Goal: Task Accomplishment & Management: Manage account settings

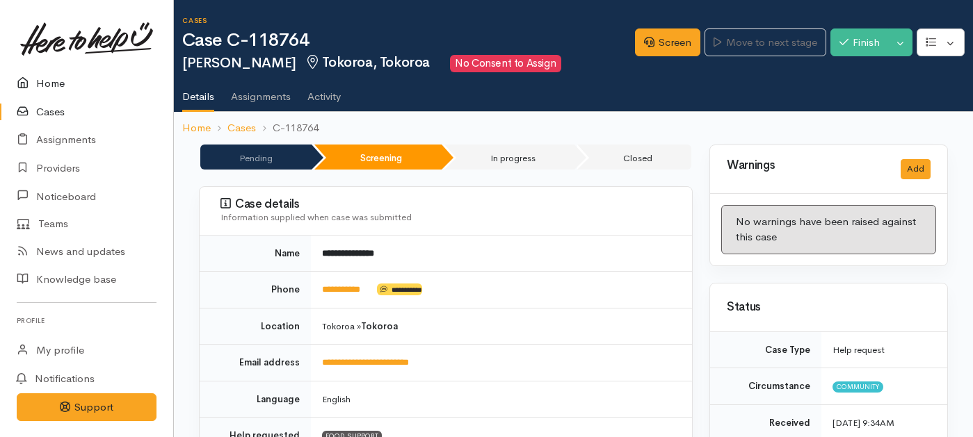
click at [50, 82] on link "Home" at bounding box center [86, 84] width 173 height 29
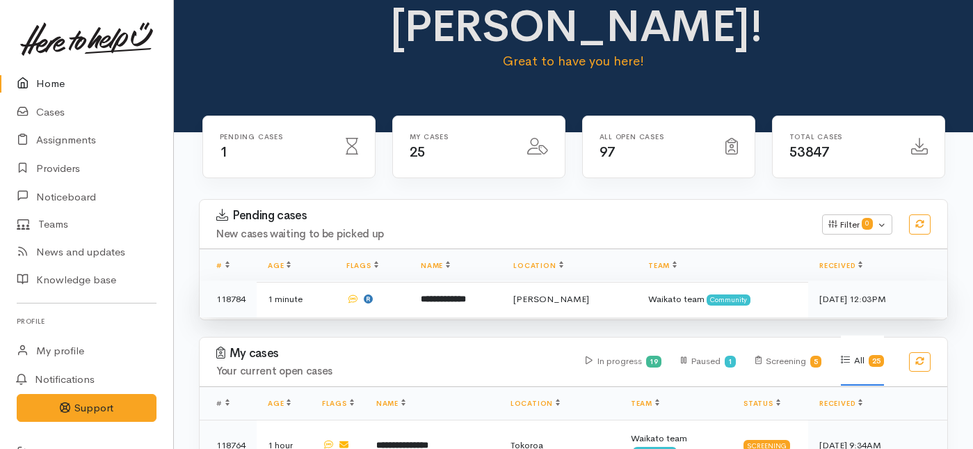
scroll to position [79, 0]
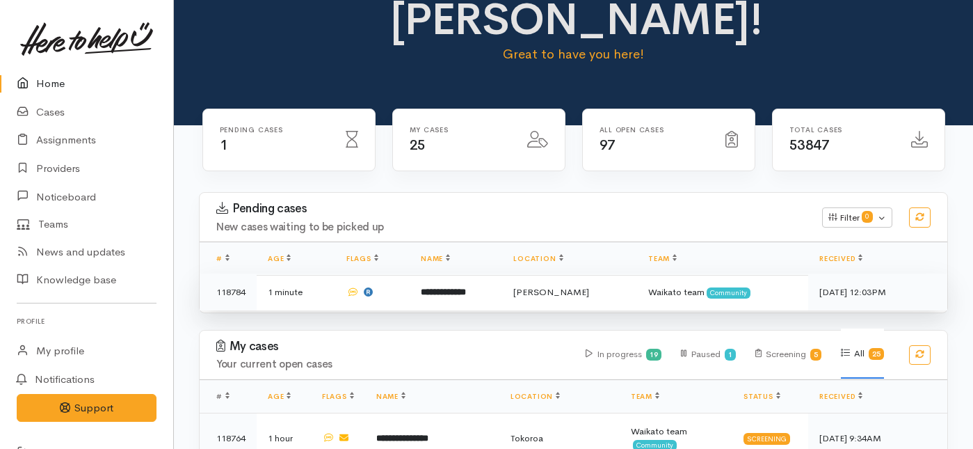
click at [437, 287] on b "**********" at bounding box center [443, 291] width 45 height 9
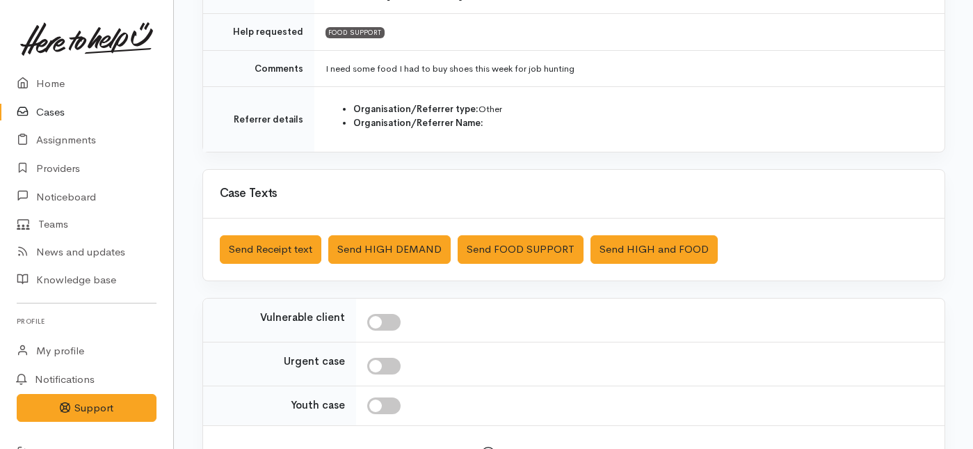
scroll to position [407, 0]
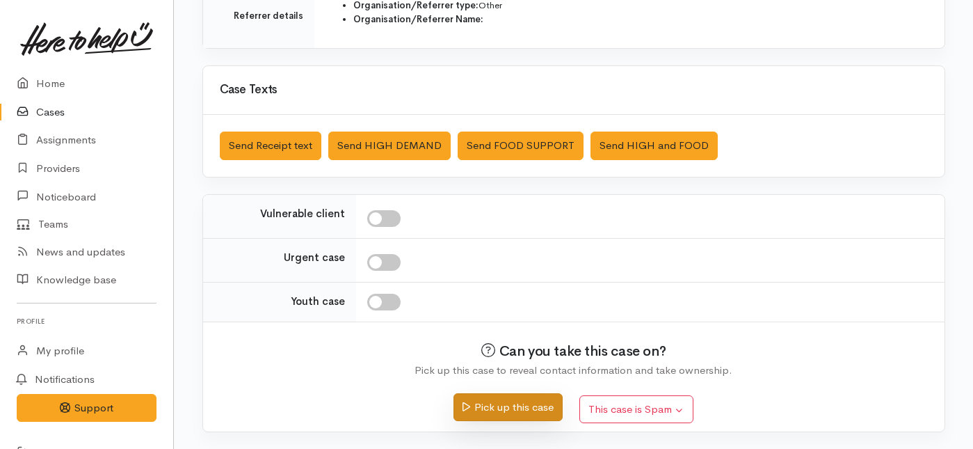
click at [529, 412] on button "Pick up this case" at bounding box center [507, 407] width 109 height 29
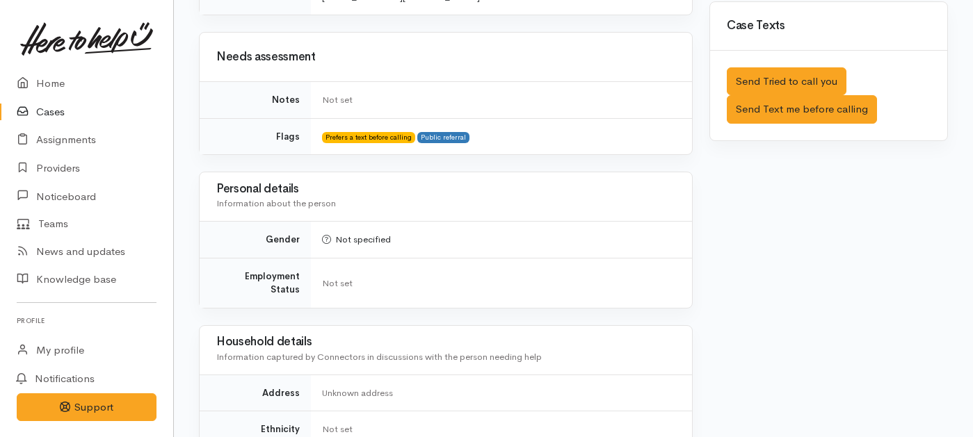
scroll to position [826, 0]
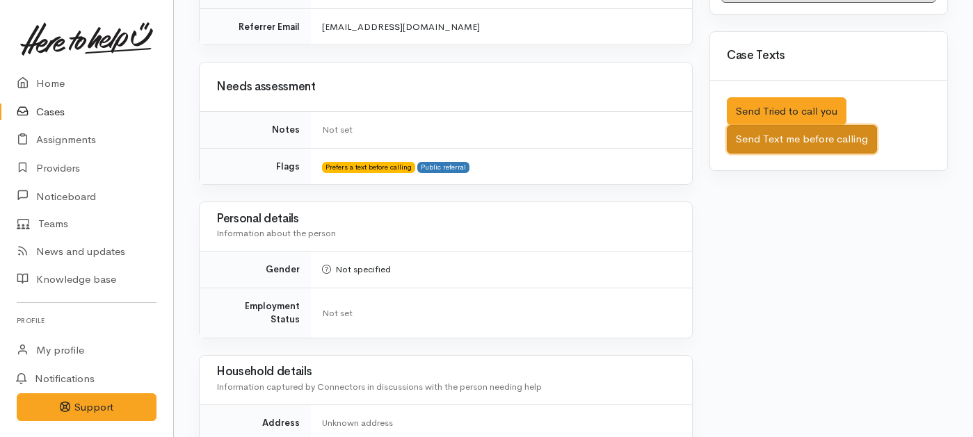
click at [757, 125] on button "Send Text me before calling" at bounding box center [802, 139] width 150 height 29
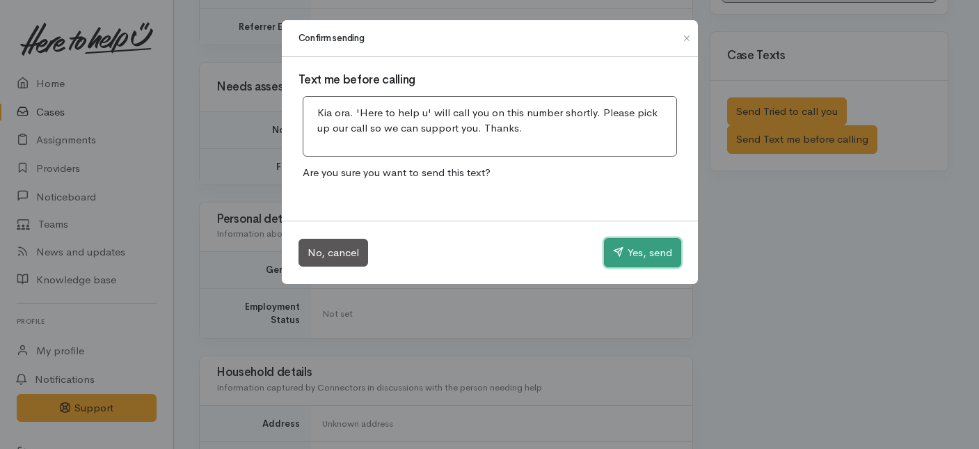
click at [644, 245] on button "Yes, send" at bounding box center [642, 252] width 77 height 29
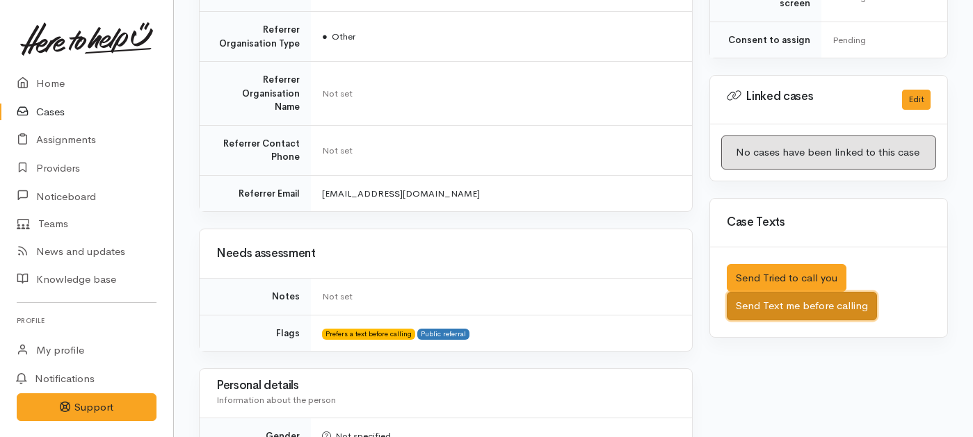
scroll to position [869, 0]
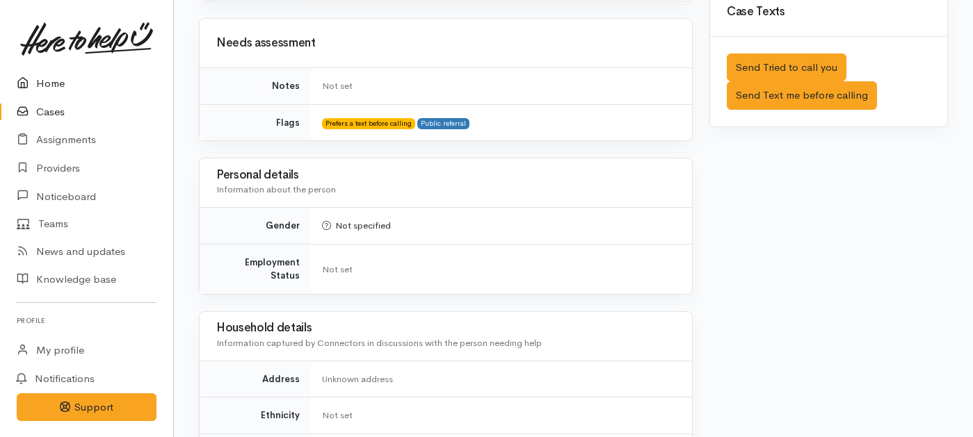
click at [48, 86] on link "Home" at bounding box center [86, 84] width 173 height 29
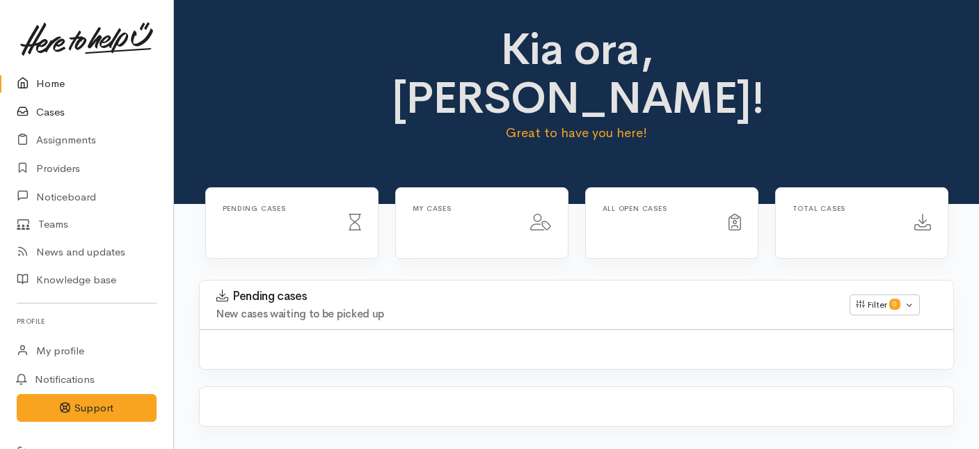
click at [57, 115] on link "Cases" at bounding box center [86, 112] width 173 height 29
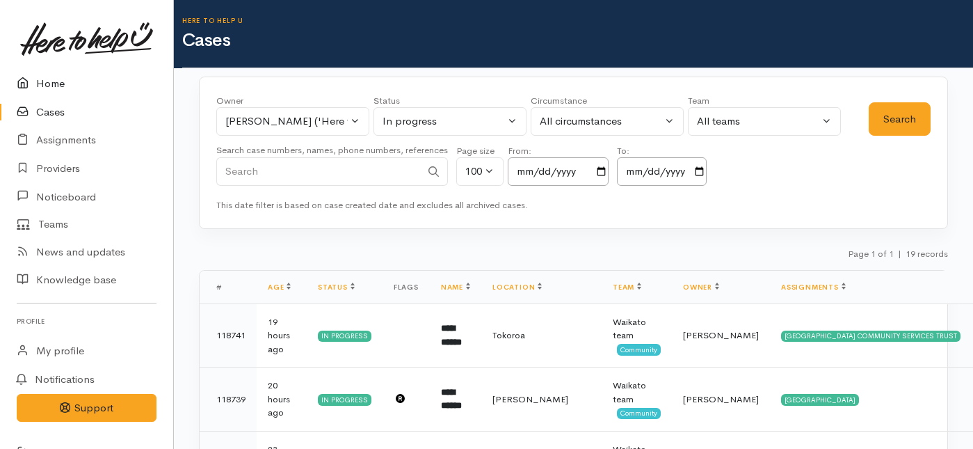
click at [51, 85] on link "Home" at bounding box center [86, 84] width 173 height 29
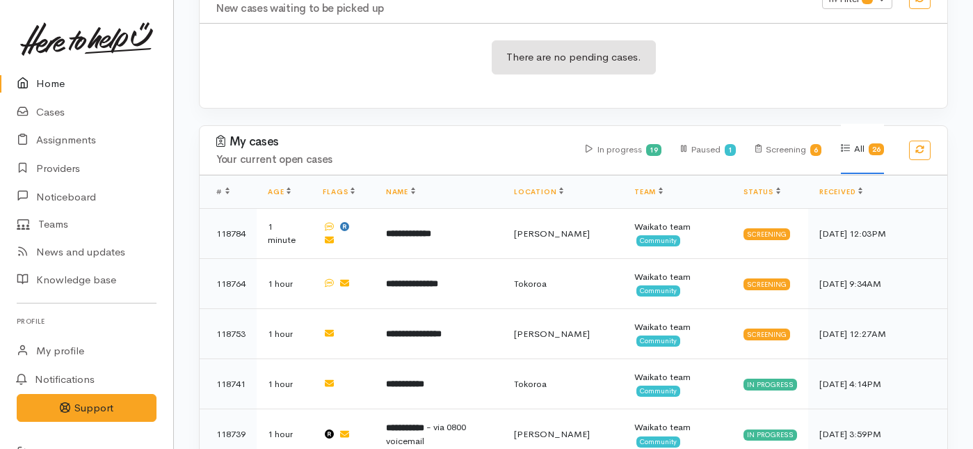
scroll to position [293, 0]
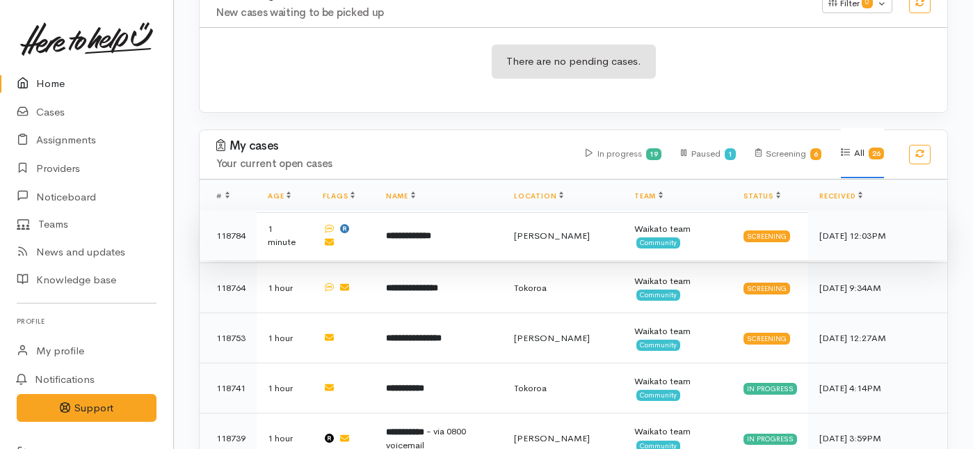
click at [425, 231] on b "**********" at bounding box center [408, 235] width 45 height 9
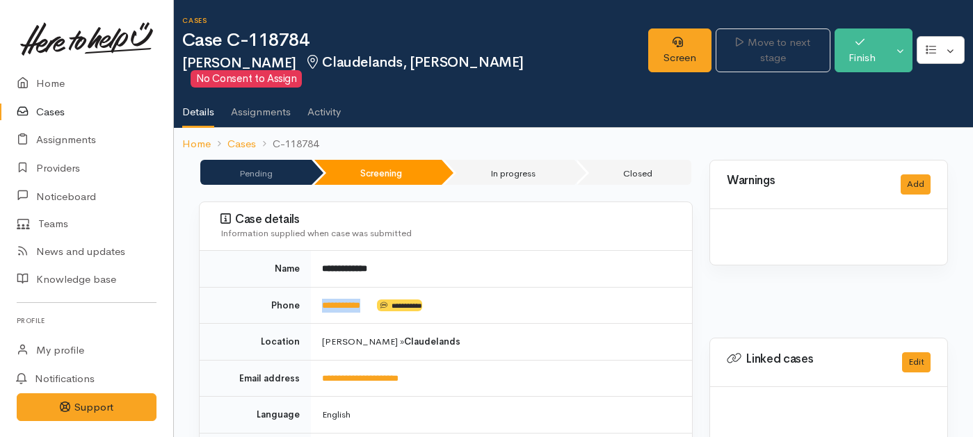
drag, startPoint x: 379, startPoint y: 291, endPoint x: 317, endPoint y: 294, distance: 61.9
click at [317, 294] on td "**********" at bounding box center [501, 305] width 381 height 37
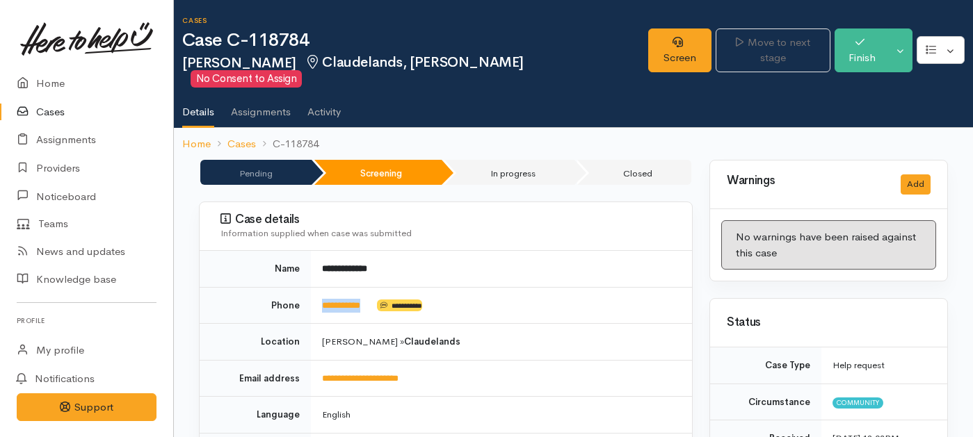
copy td "**********"
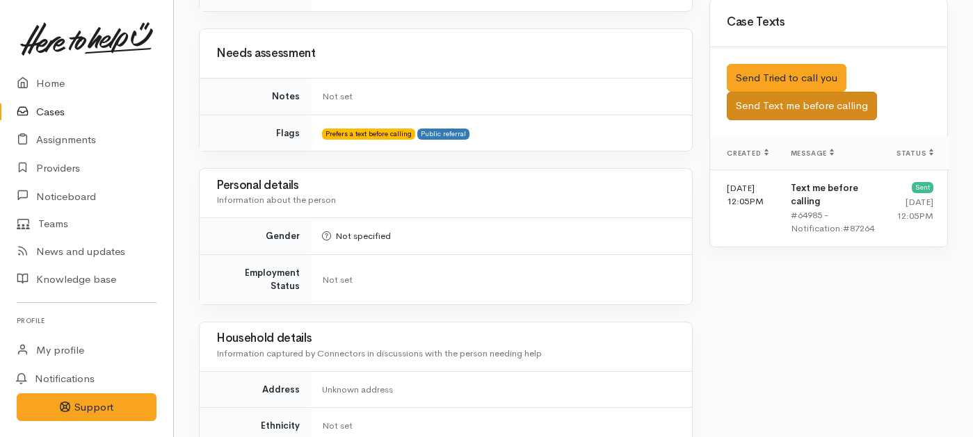
scroll to position [851, 0]
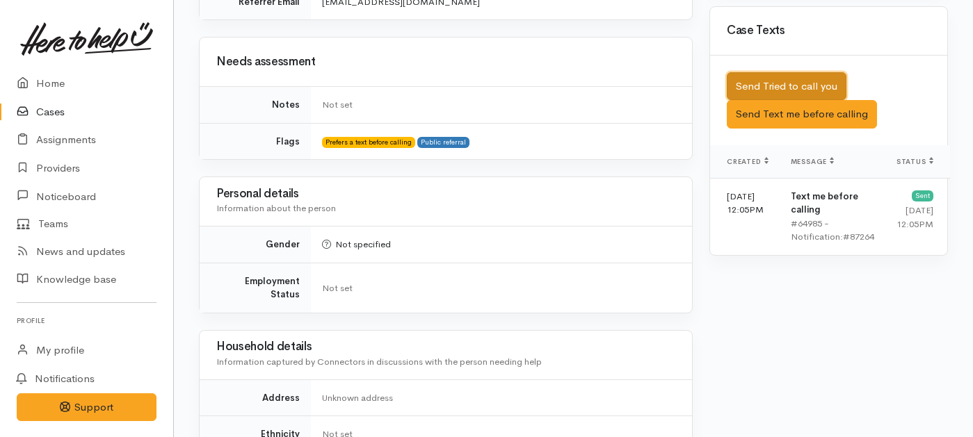
click at [803, 72] on button "Send Tried to call you" at bounding box center [787, 86] width 120 height 29
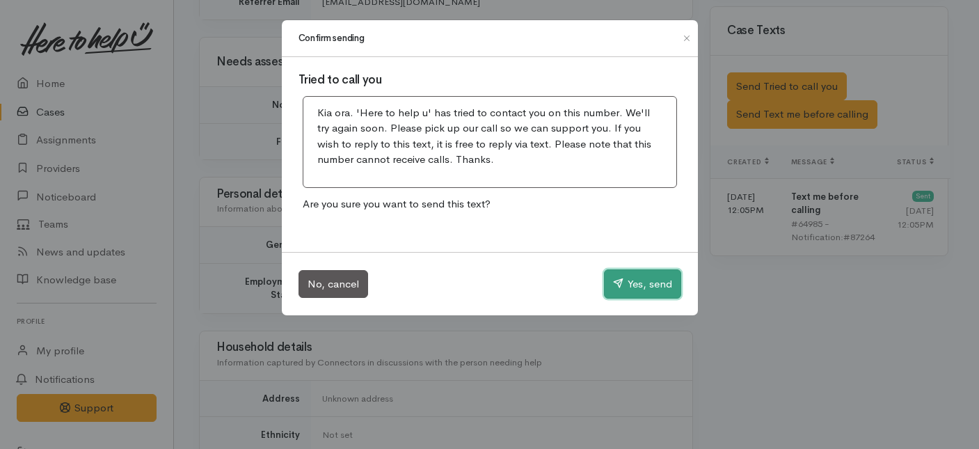
click at [664, 282] on button "Yes, send" at bounding box center [642, 283] width 77 height 29
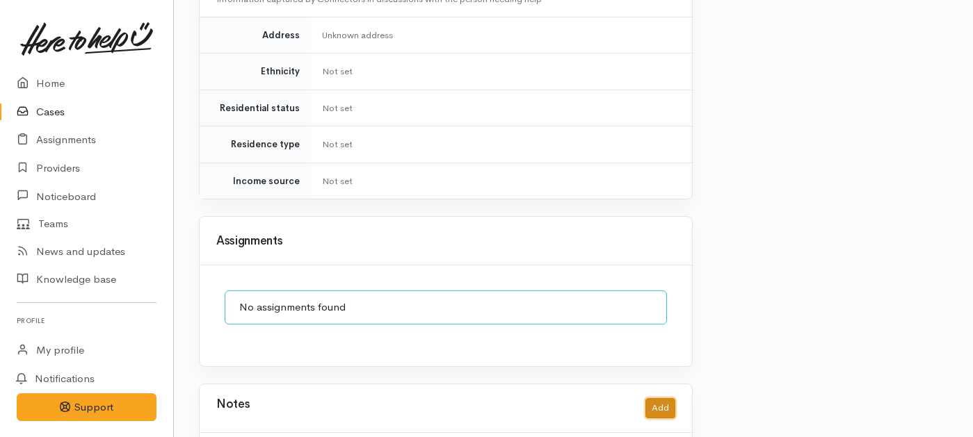
click at [659, 399] on button "Add" at bounding box center [660, 409] width 30 height 20
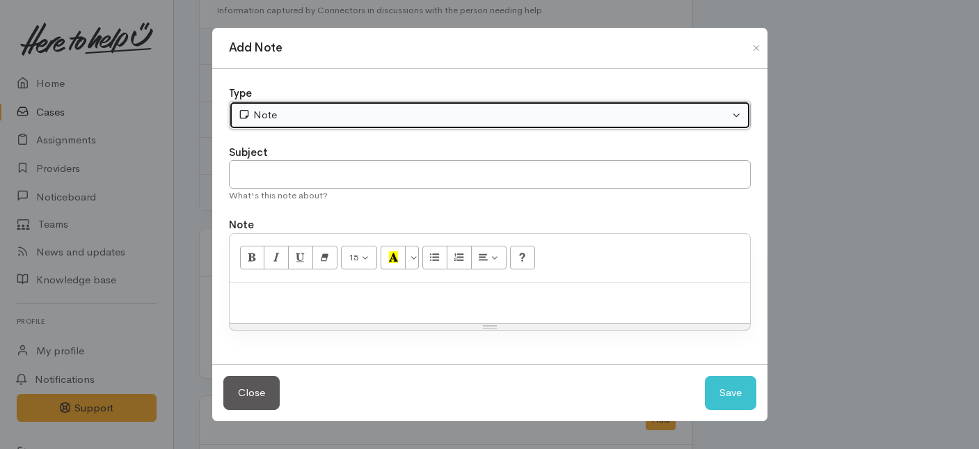
click at [479, 121] on div "Note" at bounding box center [483, 115] width 491 height 16
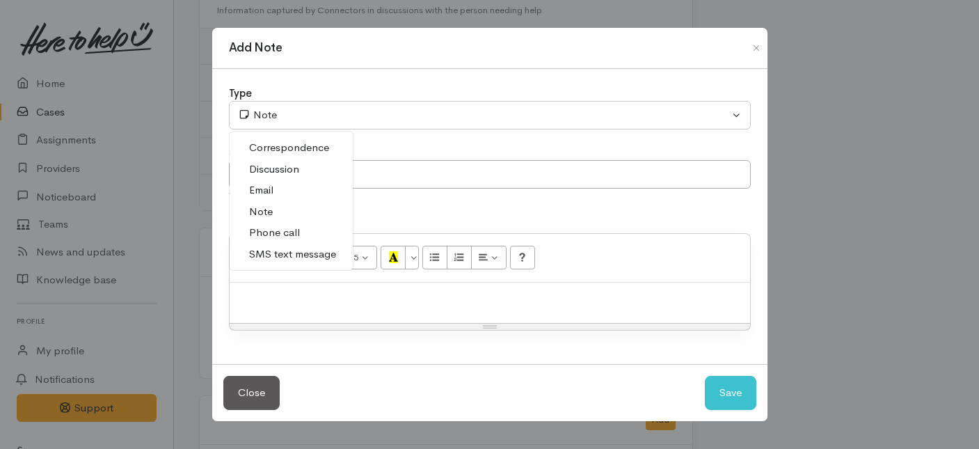
click at [272, 235] on span "Phone call" at bounding box center [274, 233] width 51 height 16
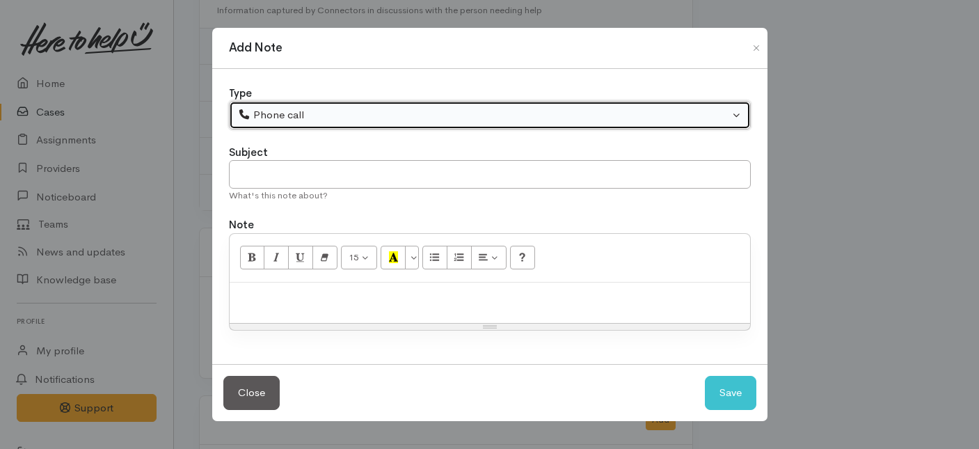
click at [316, 111] on div "Phone call" at bounding box center [483, 115] width 491 height 16
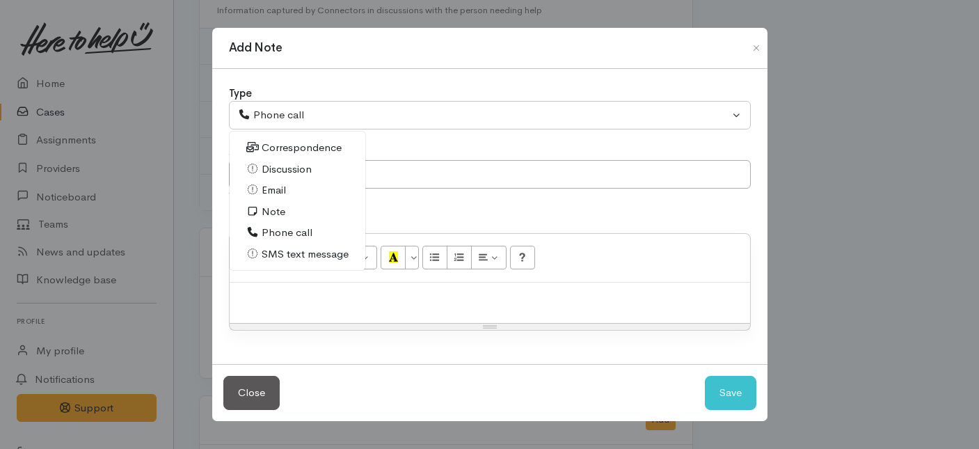
click at [268, 207] on span "Note" at bounding box center [274, 212] width 24 height 16
select select "1"
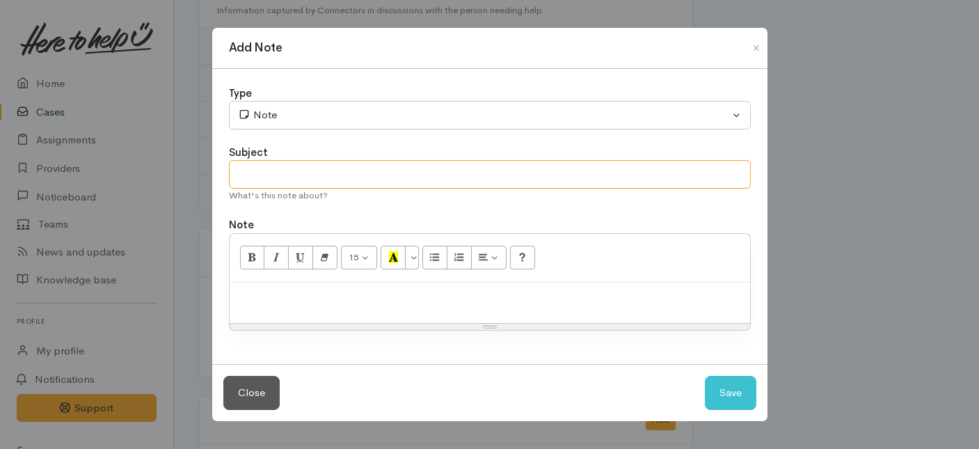
click at [301, 166] on input "text" at bounding box center [490, 174] width 522 height 29
type input "1st Attempt to contact"
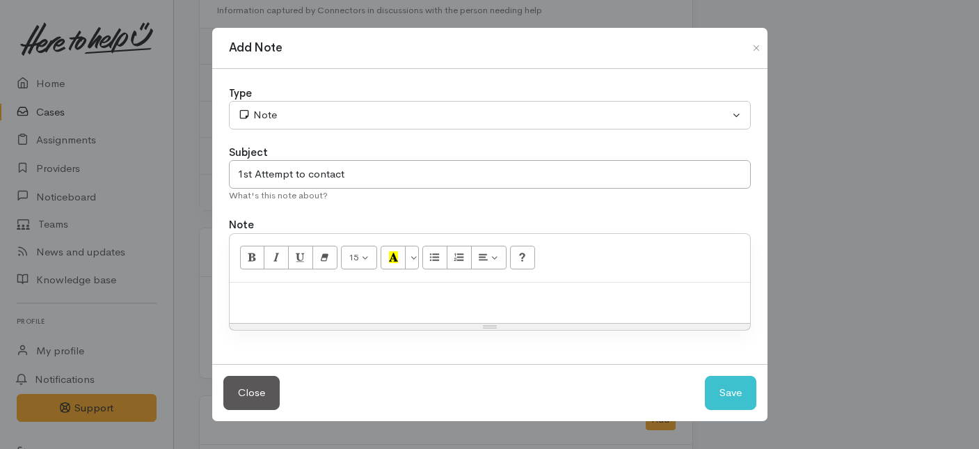
click at [312, 300] on p at bounding box center [489, 297] width 506 height 16
click at [734, 387] on button "Save" at bounding box center [730, 393] width 51 height 34
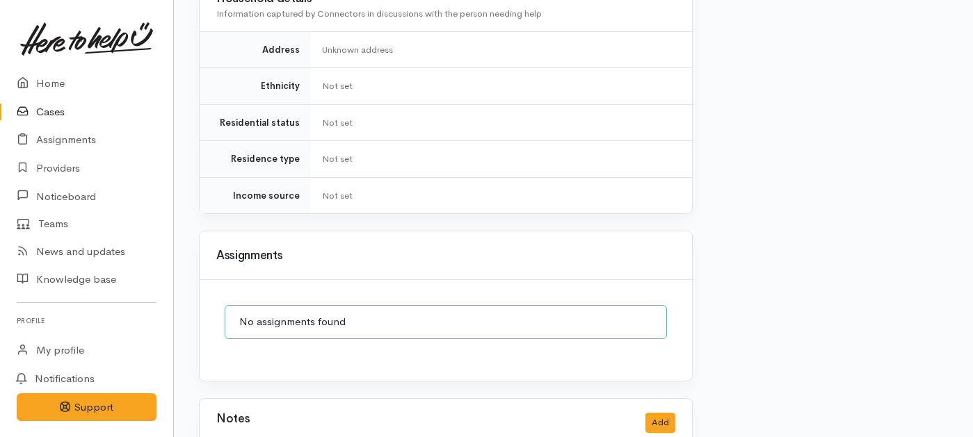
scroll to position [1232, 0]
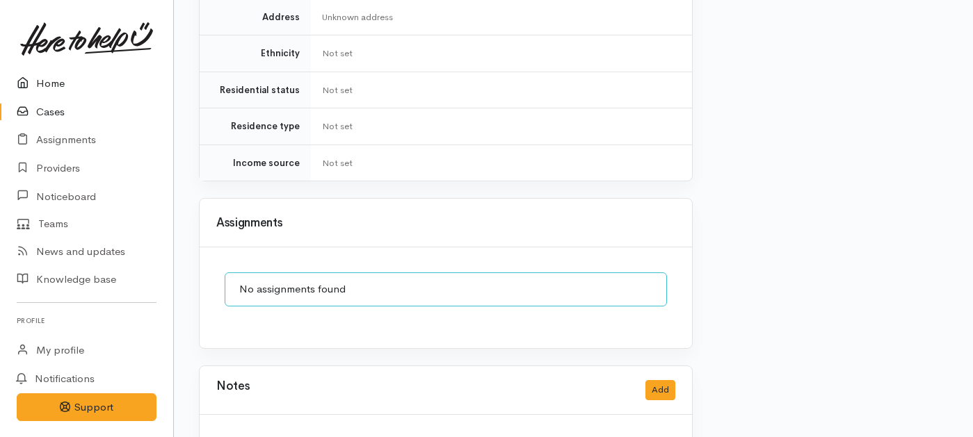
click at [52, 85] on link "Home" at bounding box center [86, 84] width 173 height 29
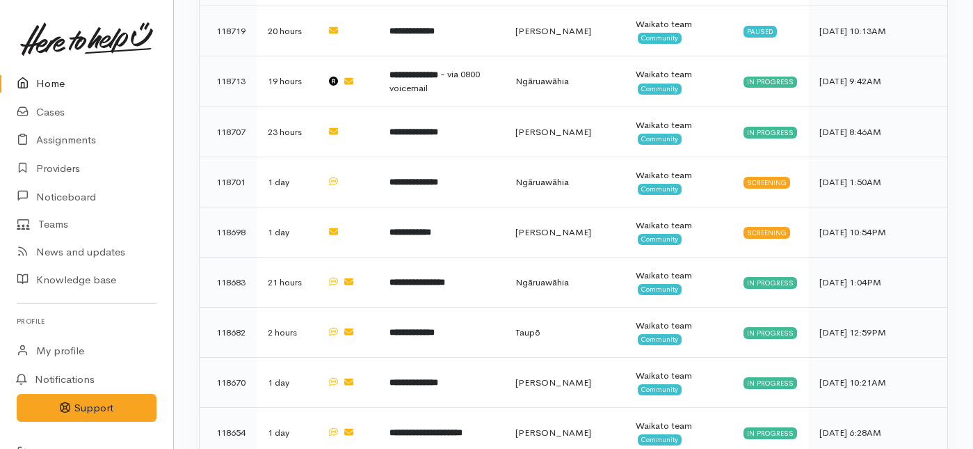
scroll to position [894, 0]
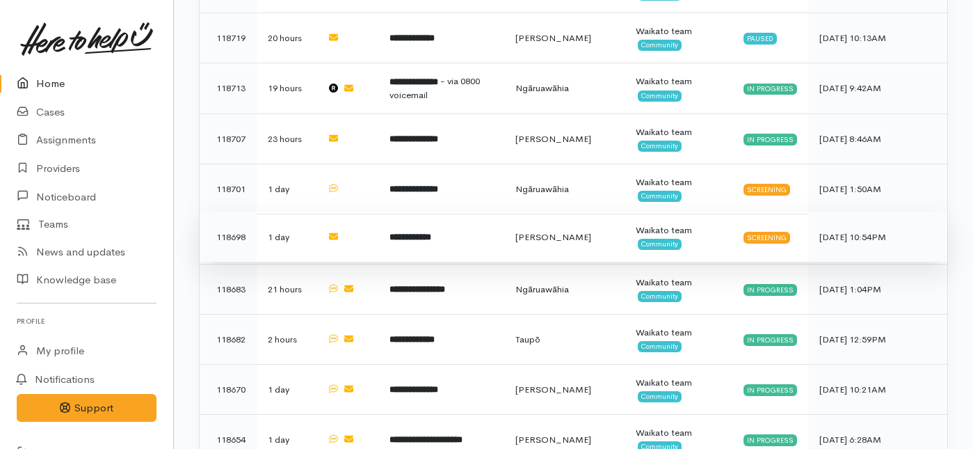
click at [395, 211] on td "**********" at bounding box center [441, 236] width 126 height 50
